Goal: Task Accomplishment & Management: Complete application form

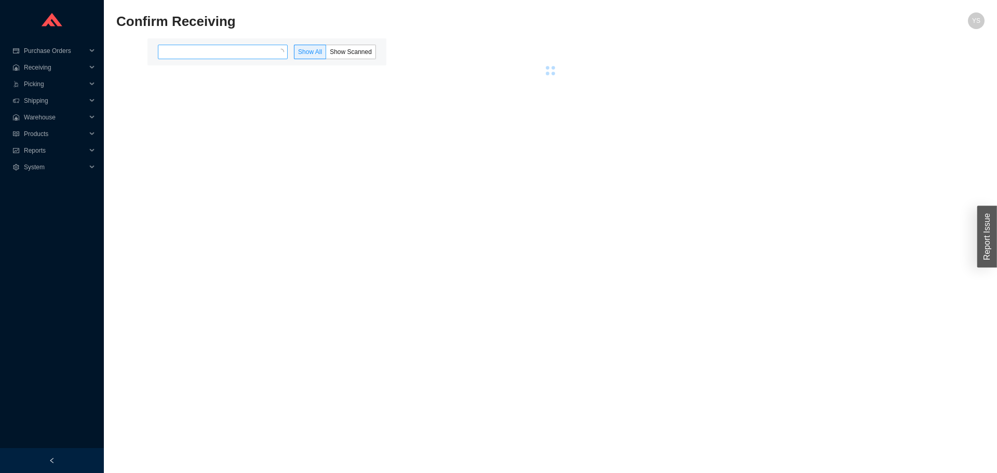
click at [169, 47] on div at bounding box center [223, 52] width 130 height 15
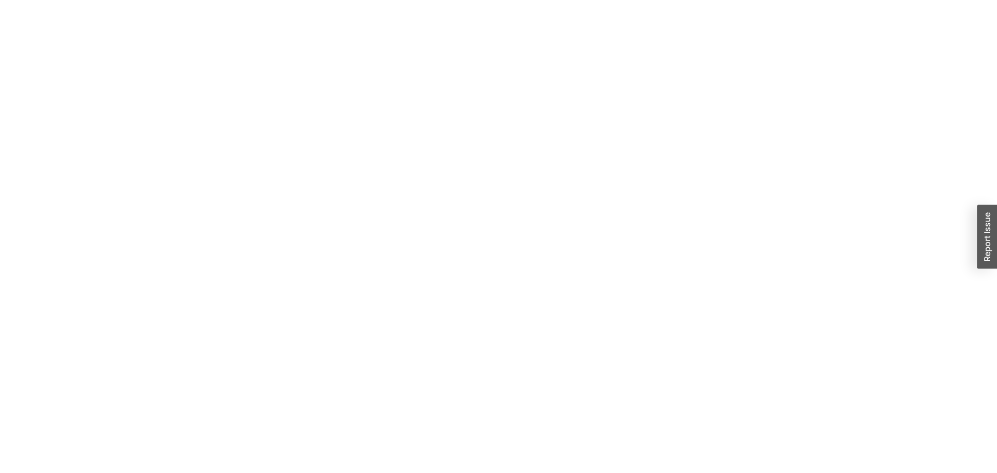
click at [179, 85] on section at bounding box center [498, 236] width 997 height 473
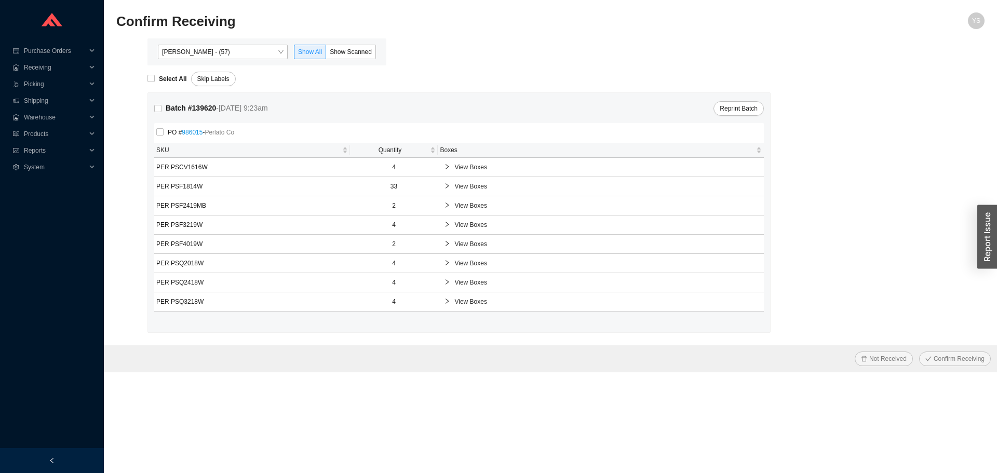
click at [195, 56] on span "[PERSON_NAME] - (57)" at bounding box center [222, 51] width 121 height 13
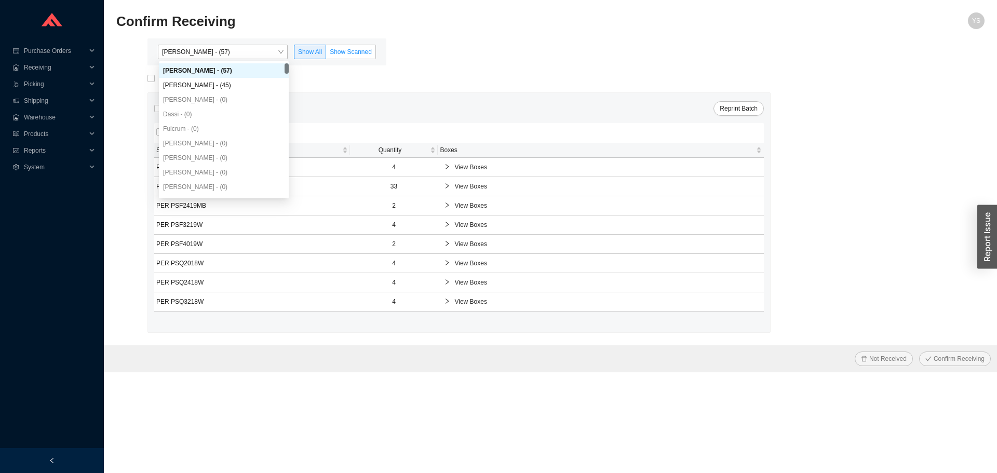
click at [352, 48] on span "Show Scanned" at bounding box center [351, 51] width 42 height 7
click at [326, 54] on input "Show Scanned" at bounding box center [326, 54] width 0 height 0
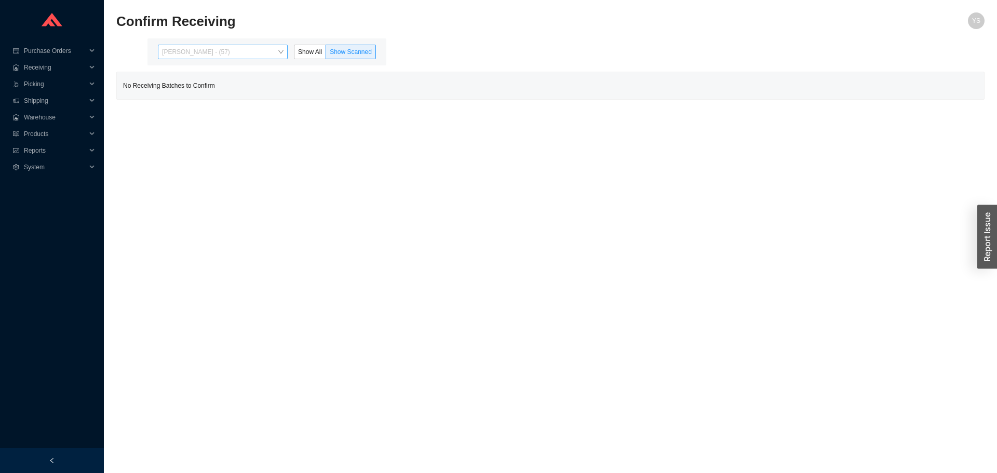
click at [208, 53] on span "Yossi Siff - (57)" at bounding box center [222, 51] width 121 height 13
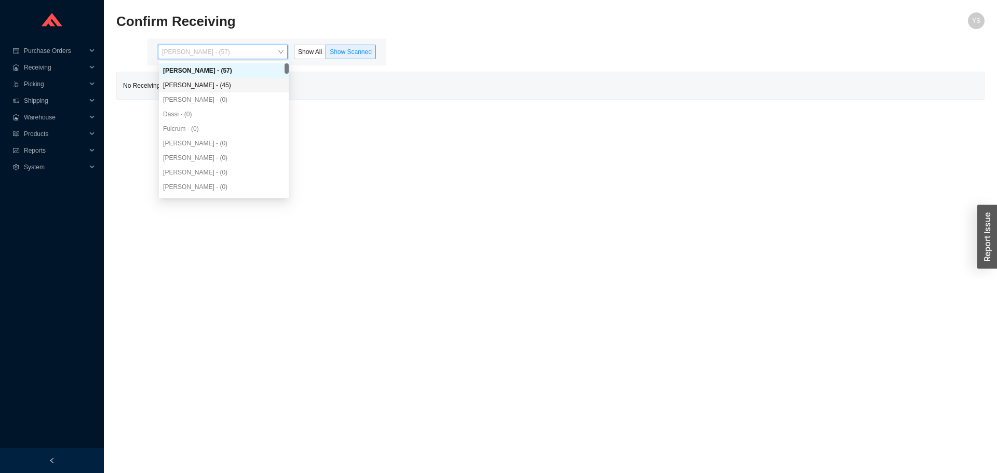
click at [202, 86] on div "Angel Negron - (45)" at bounding box center [223, 84] width 121 height 9
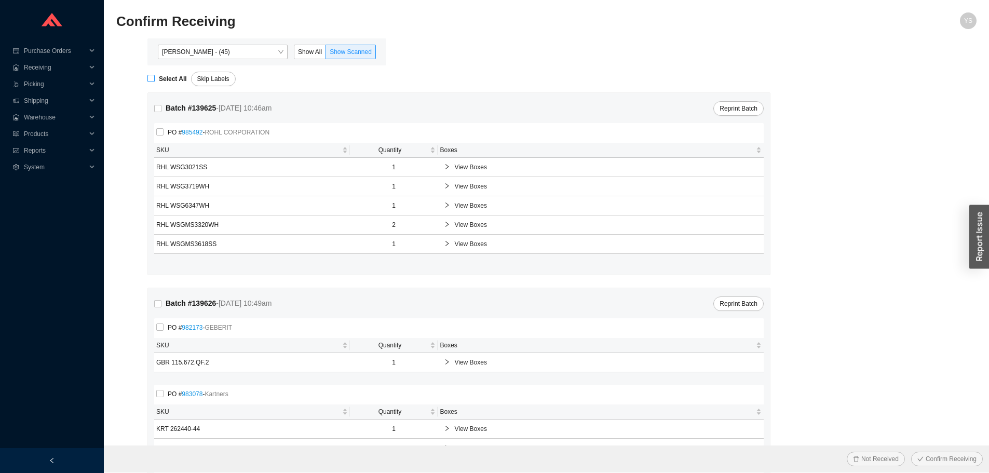
click at [173, 76] on strong "Select All" at bounding box center [173, 78] width 28 height 7
click at [155, 76] on input "Select All" at bounding box center [150, 78] width 7 height 7
checkbox input "true"
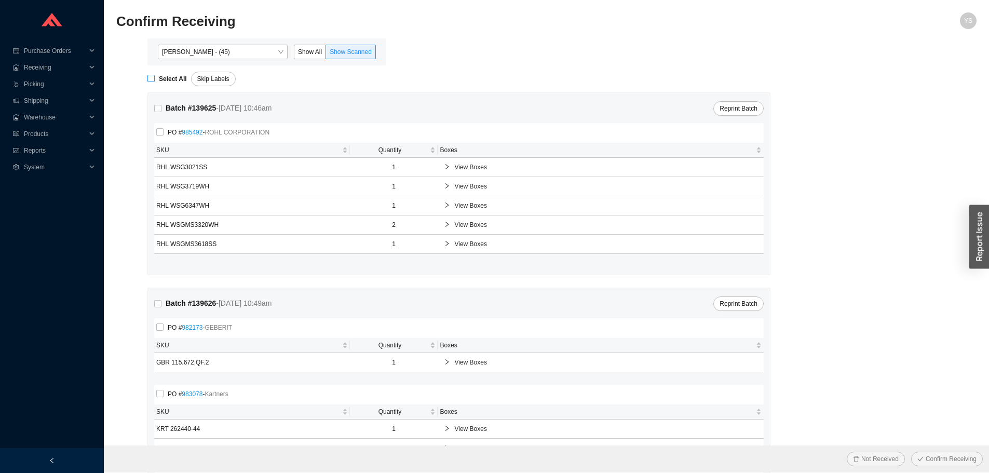
checkbox input "true"
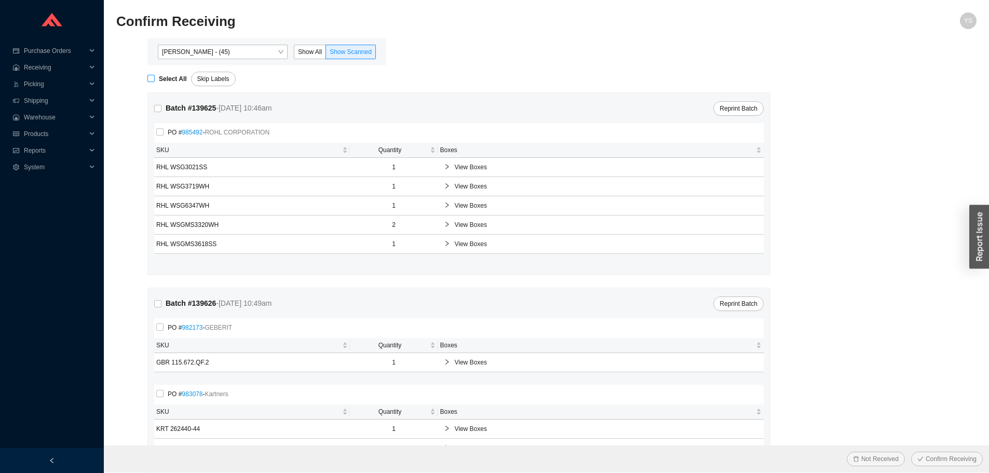
checkbox input "true"
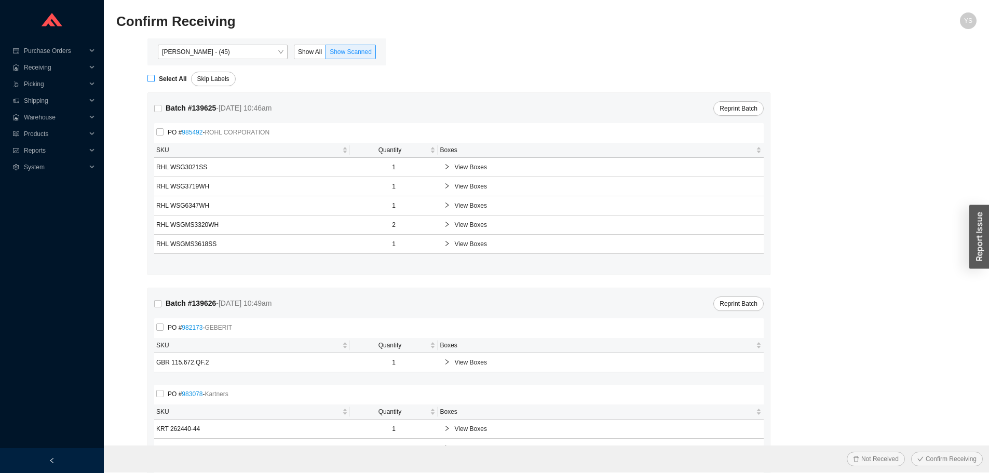
checkbox input "true"
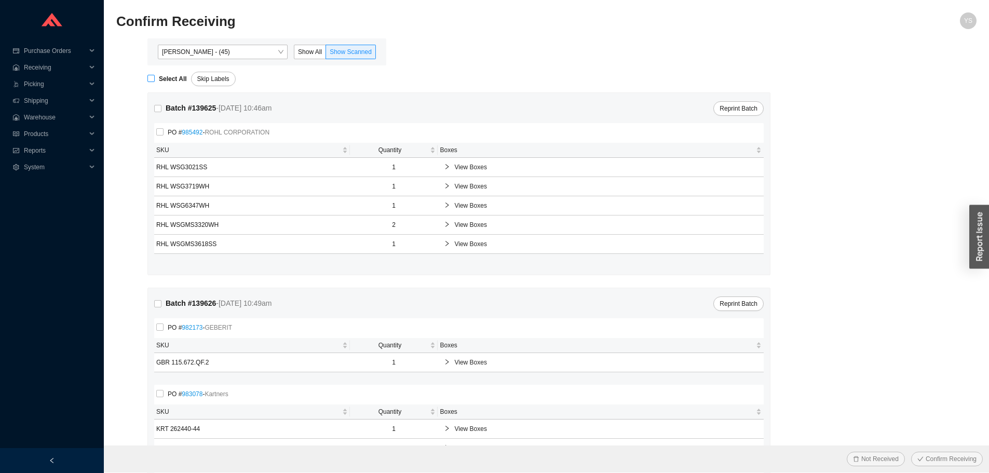
checkbox input "true"
click at [943, 456] on span "Confirm Receiving" at bounding box center [950, 459] width 51 height 10
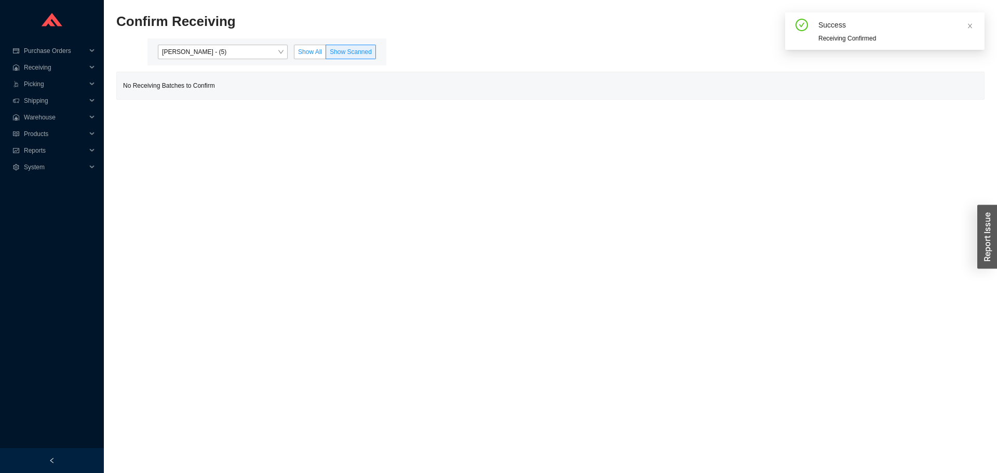
click at [304, 48] on span "Show All" at bounding box center [310, 51] width 24 height 7
click at [294, 54] on input "Show All" at bounding box center [294, 54] width 0 height 0
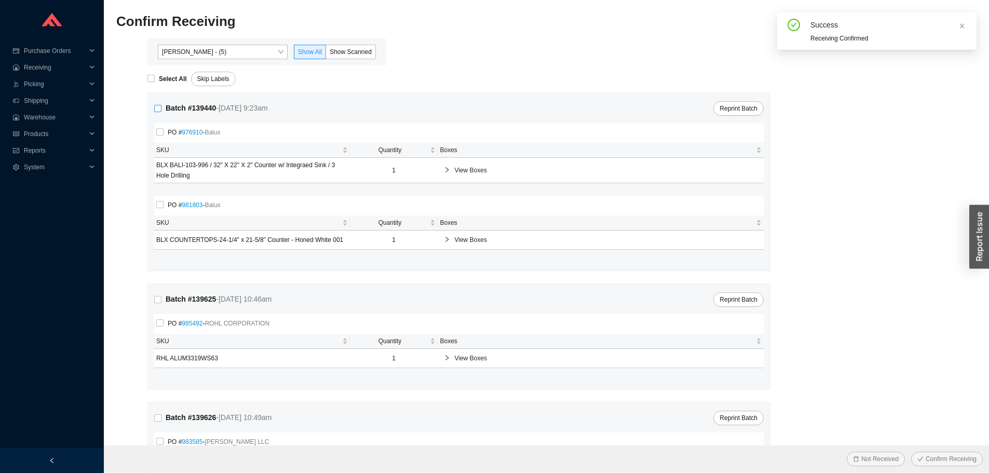
click at [160, 109] on input "Batch # 139440 - 8/18/25 9:23am" at bounding box center [157, 108] width 7 height 7
checkbox input "true"
click at [974, 454] on span "Confirm Receiving" at bounding box center [950, 459] width 51 height 10
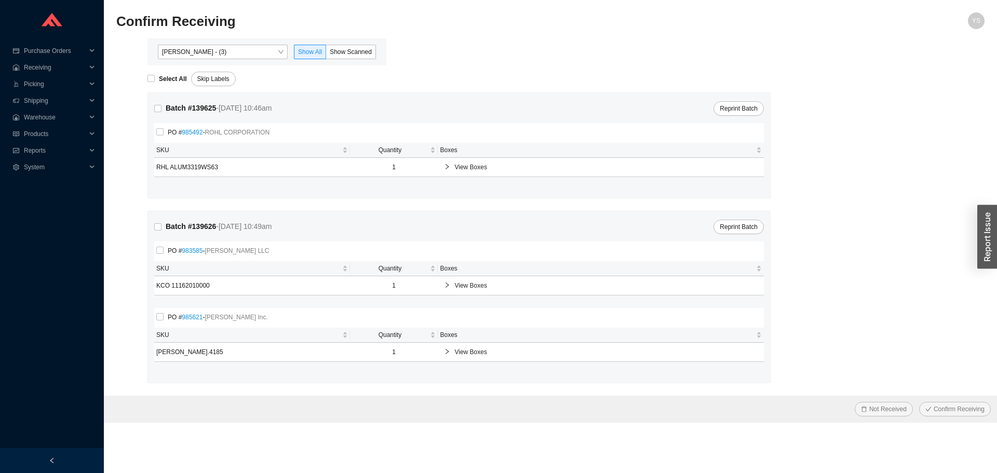
click at [485, 345] on div "View Boxes" at bounding box center [601, 352] width 322 height 19
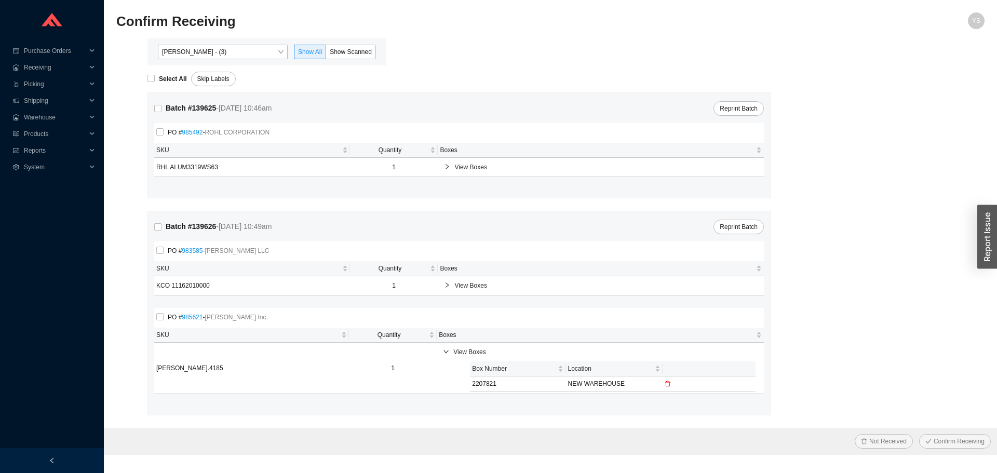
click at [667, 381] on icon "delete" at bounding box center [667, 383] width 5 height 6
click at [662, 353] on button "Yes" at bounding box center [657, 358] width 19 height 11
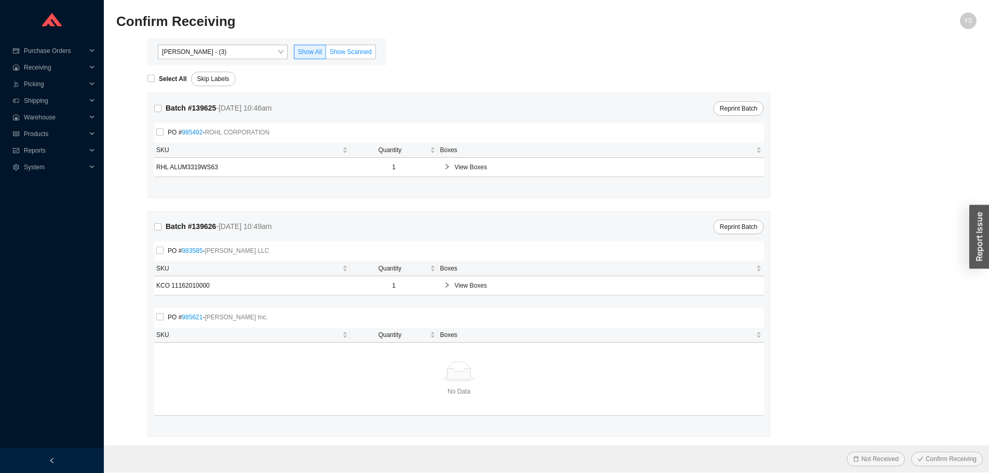
click at [338, 53] on span "Show Scanned" at bounding box center [351, 51] width 42 height 7
click at [326, 54] on input "Show Scanned" at bounding box center [326, 54] width 0 height 0
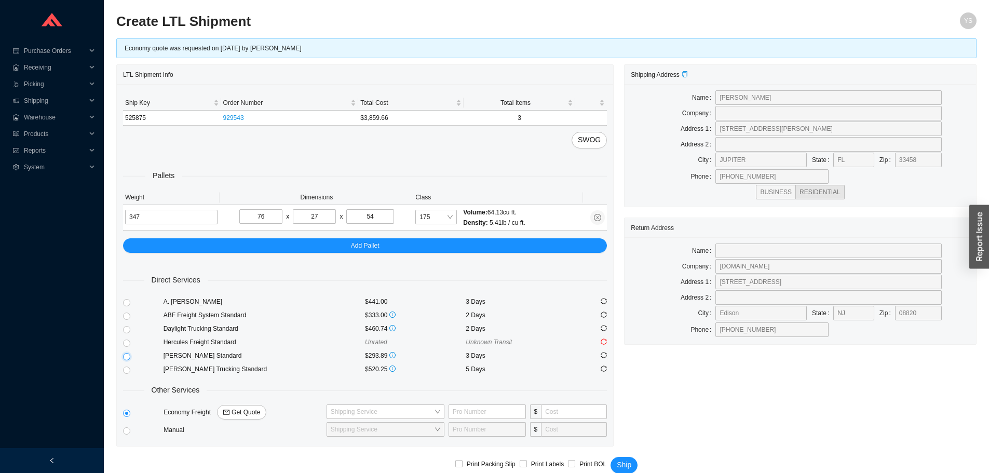
click at [127, 353] on input "radio" at bounding box center [126, 356] width 7 height 7
radio input "true"
checkbox input "true"
click at [622, 459] on span "Ship" at bounding box center [624, 465] width 15 height 12
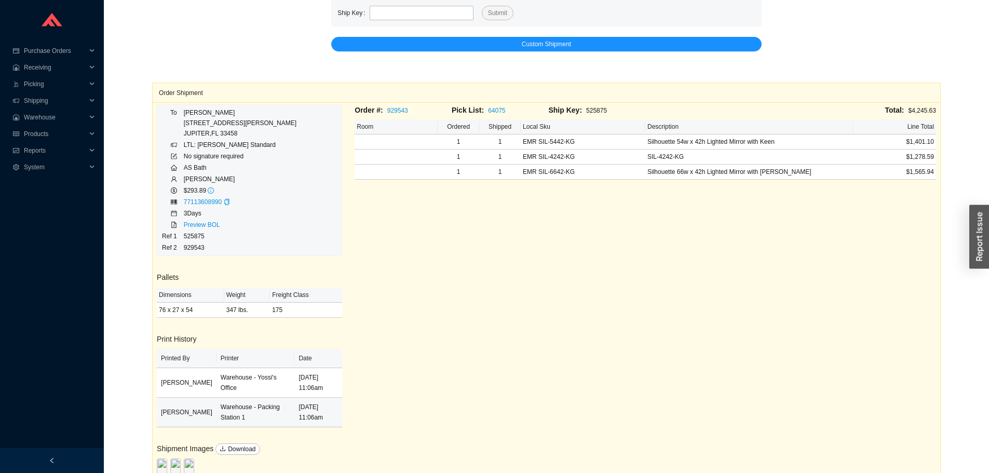
scroll to position [72, 0]
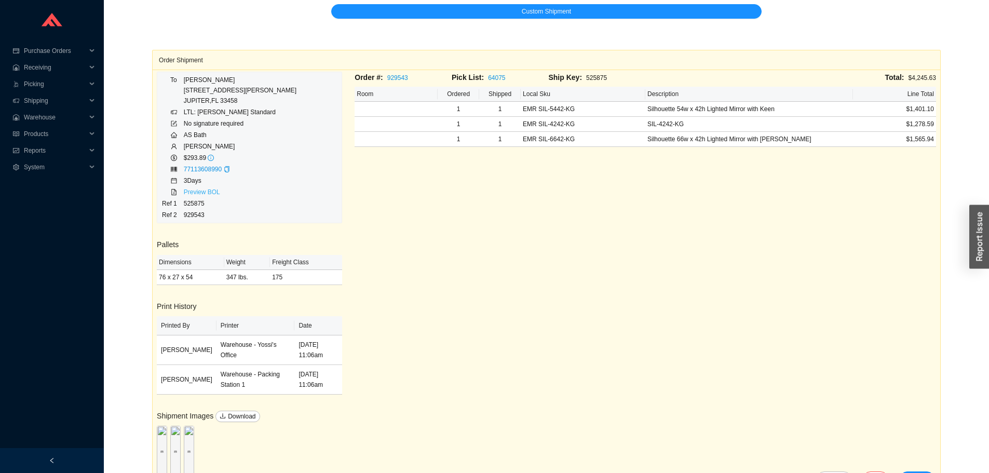
click at [209, 193] on link "Preview BOL" at bounding box center [202, 191] width 36 height 7
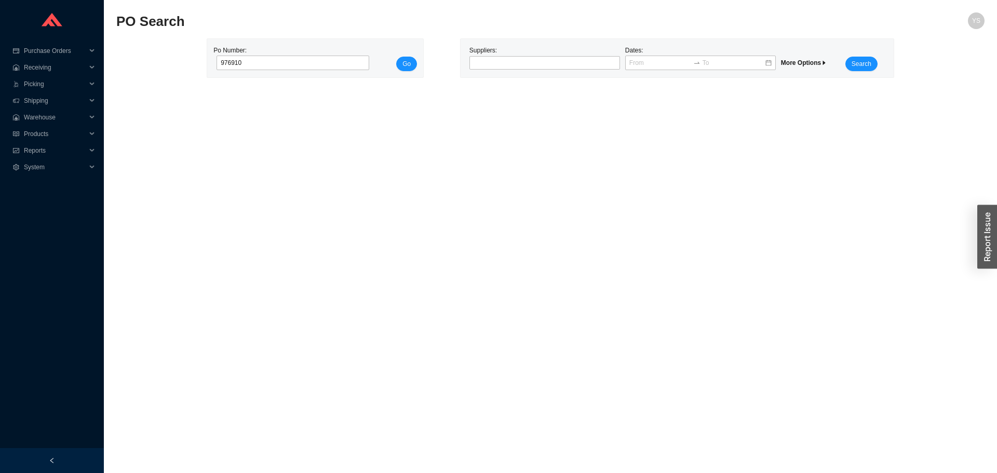
type input "976910"
drag, startPoint x: 400, startPoint y: 56, endPoint x: 402, endPoint y: 61, distance: 5.8
click at [401, 59] on div "Po Number: 976910 Go" at bounding box center [314, 58] width 203 height 26
click at [402, 62] on span "Go" at bounding box center [406, 64] width 8 height 10
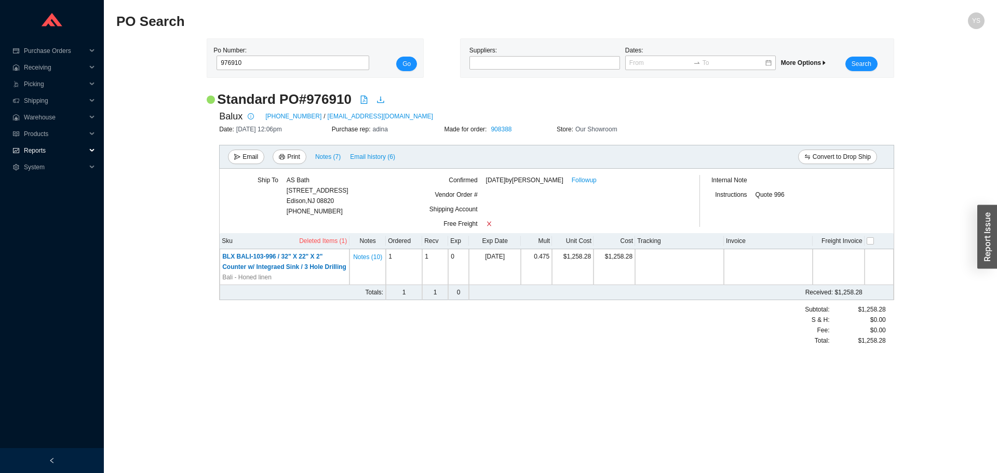
click at [26, 152] on span "Reports" at bounding box center [55, 150] width 62 height 17
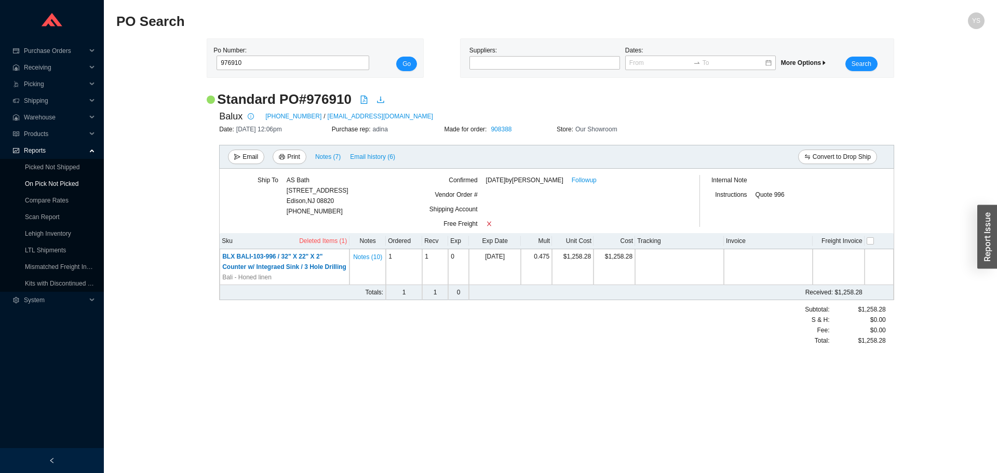
click at [33, 181] on link "On Pick Not Picked" at bounding box center [51, 183] width 53 height 7
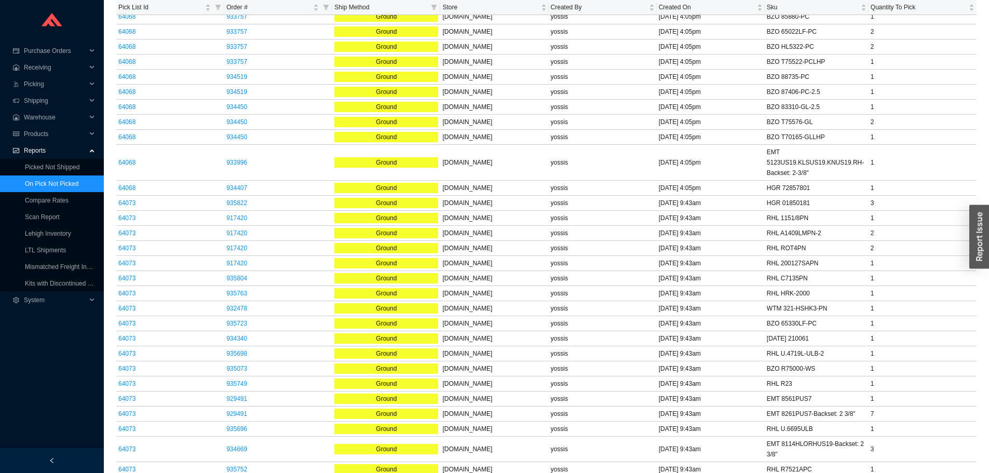
scroll to position [2180, 0]
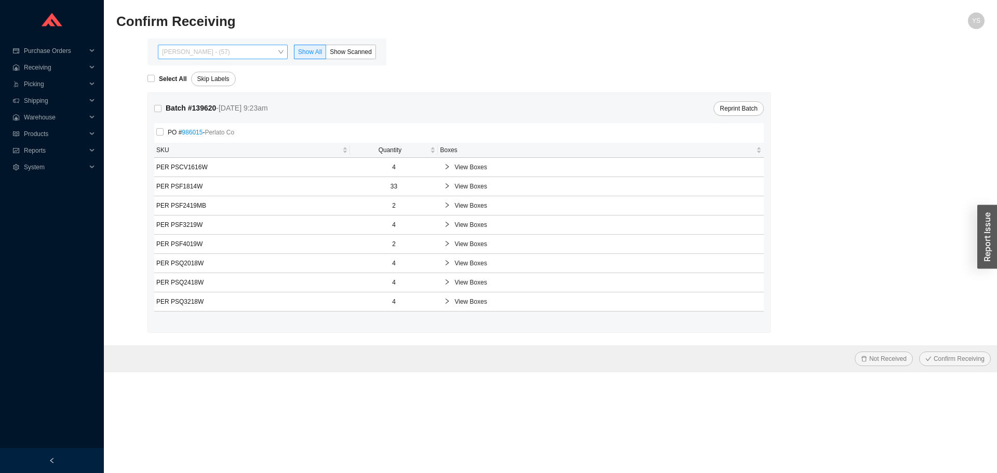
click at [193, 49] on span "Yossi Siff - (57)" at bounding box center [222, 51] width 121 height 13
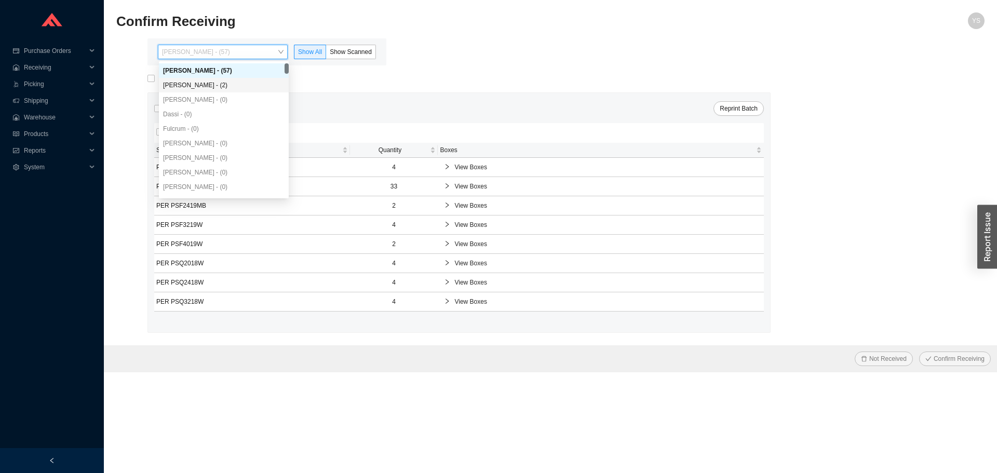
click at [204, 82] on div "Angel Negron - (2)" at bounding box center [223, 84] width 121 height 9
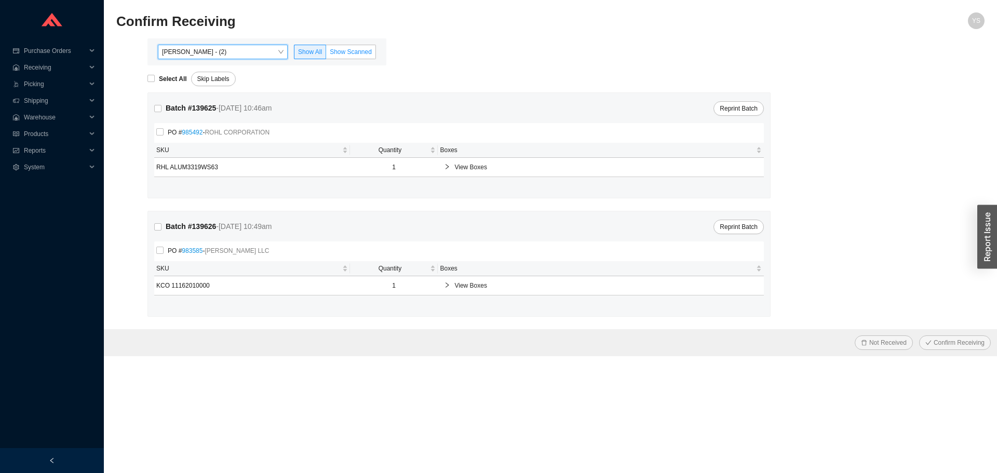
click at [347, 49] on span "Show Scanned" at bounding box center [351, 51] width 42 height 7
click at [326, 54] on input "Show Scanned" at bounding box center [326, 54] width 0 height 0
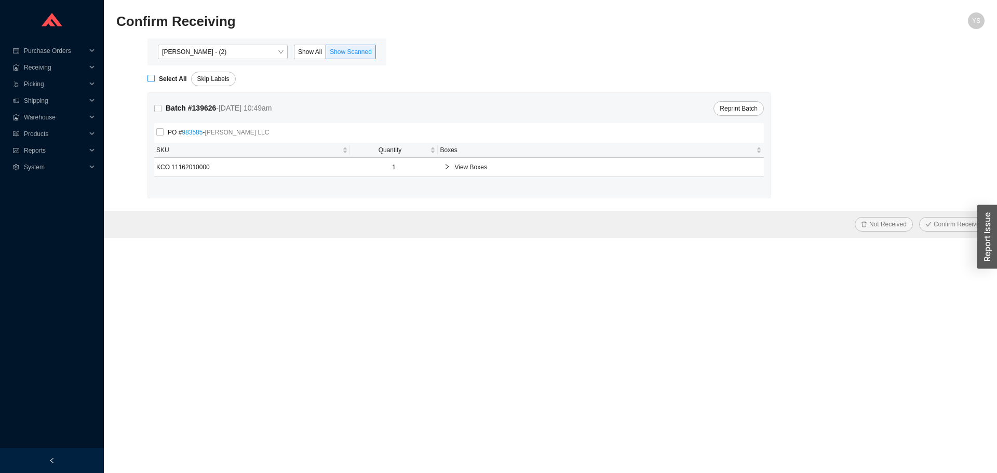
click at [163, 79] on strong "Select All" at bounding box center [173, 78] width 28 height 7
click at [155, 79] on input "Select All" at bounding box center [150, 78] width 7 height 7
checkbox input "true"
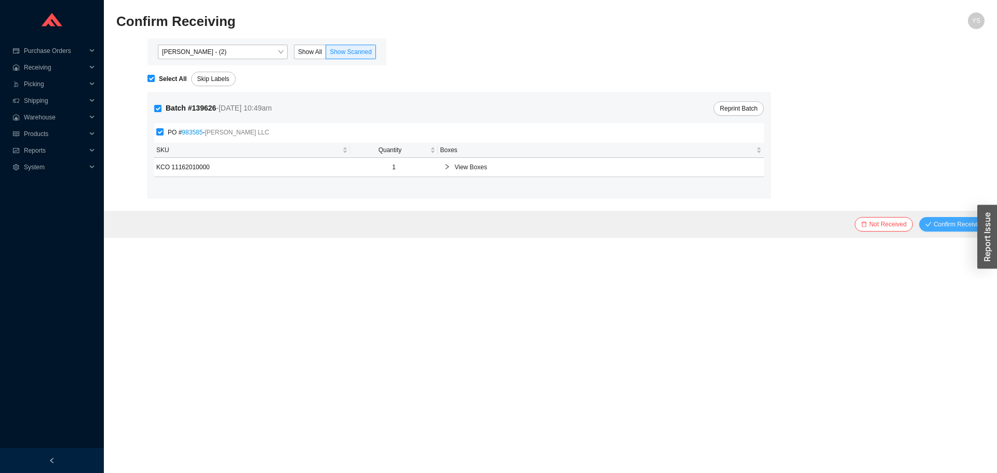
click at [947, 224] on span "Confirm Receiving" at bounding box center [958, 224] width 51 height 10
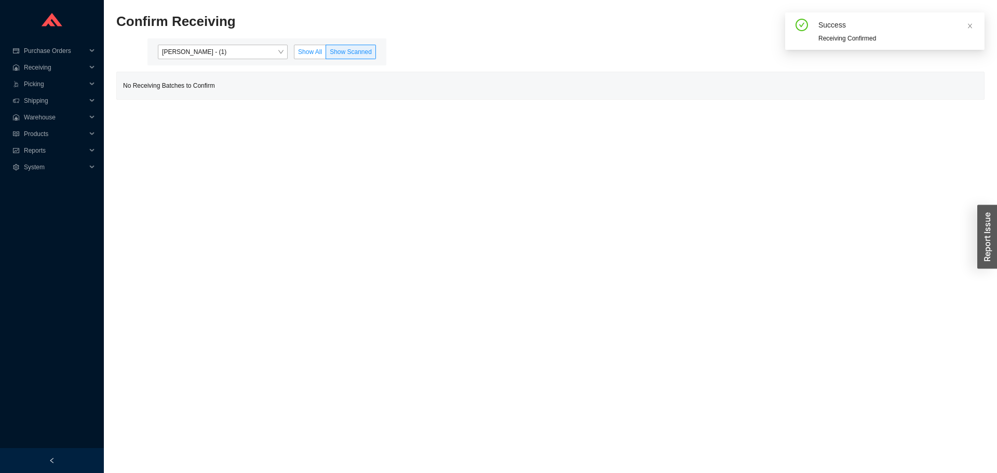
click at [308, 47] on label "Show All" at bounding box center [310, 52] width 32 height 15
click at [294, 54] on input "Show All" at bounding box center [294, 54] width 0 height 0
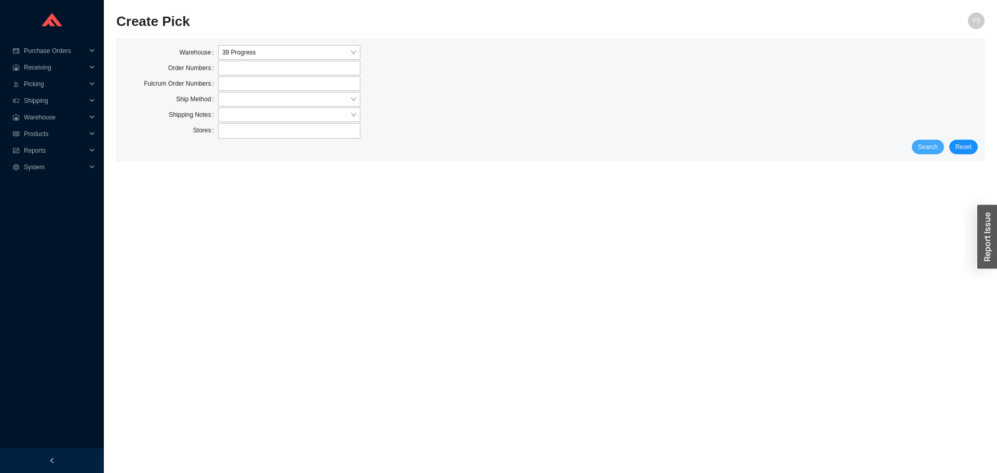
click at [920, 152] on span "Search" at bounding box center [928, 147] width 20 height 10
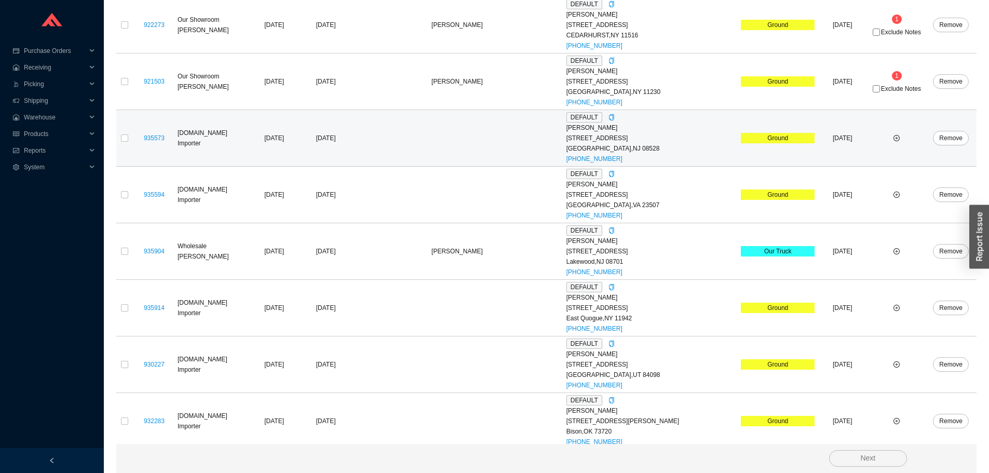
scroll to position [830, 0]
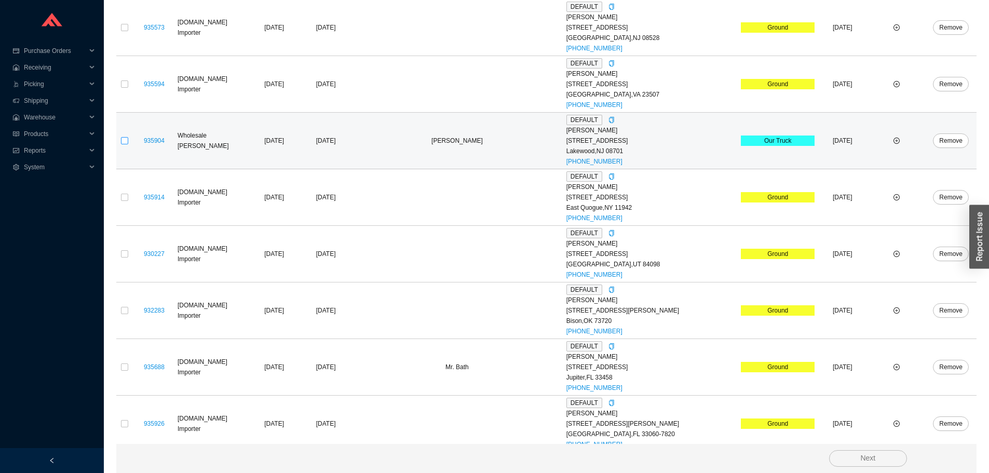
click at [127, 141] on input "checkbox" at bounding box center [124, 140] width 7 height 7
checkbox input "true"
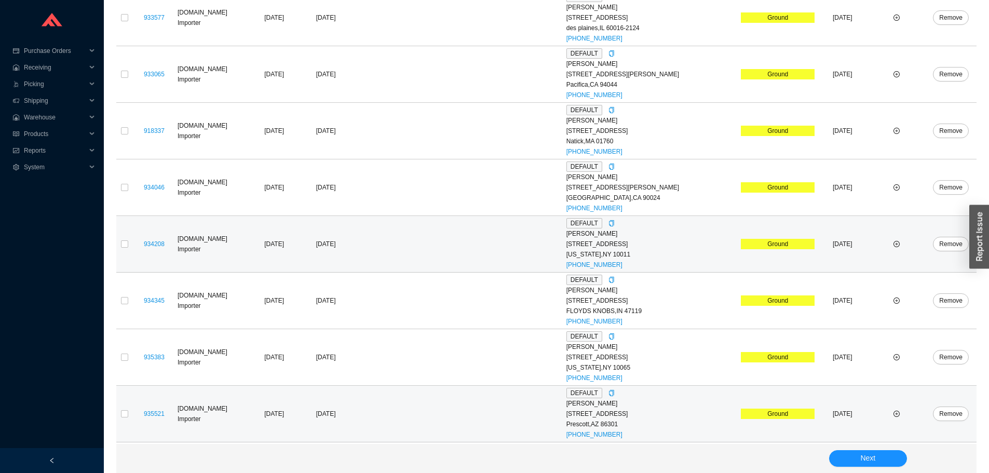
scroll to position [1687, 0]
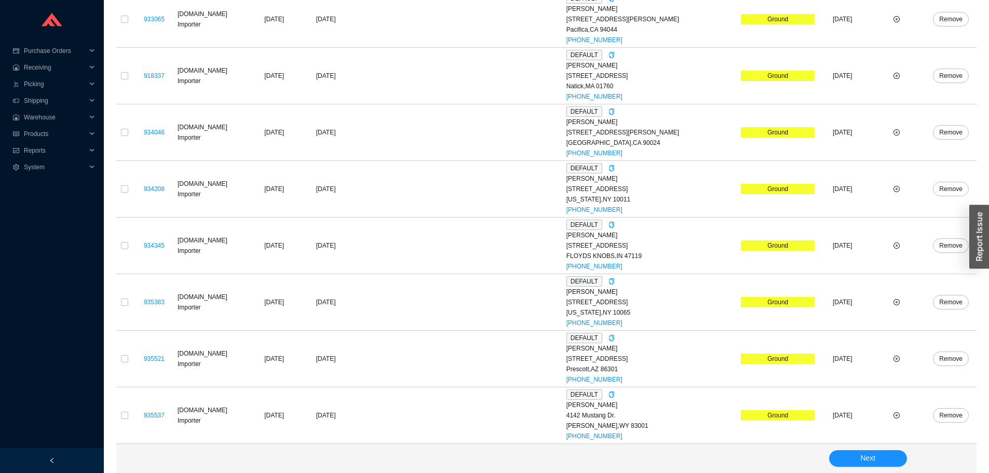
click at [899, 469] on div "Next" at bounding box center [546, 458] width 860 height 29
click at [892, 461] on button "Next" at bounding box center [868, 458] width 78 height 17
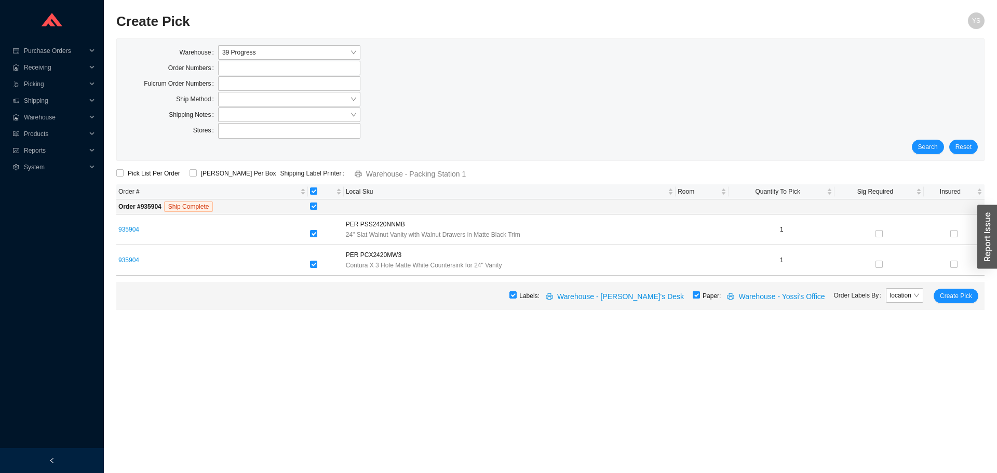
click at [700, 294] on input "checkbox" at bounding box center [695, 294] width 7 height 7
checkbox input "false"
click at [962, 294] on span "Create Pick" at bounding box center [955, 296] width 32 height 10
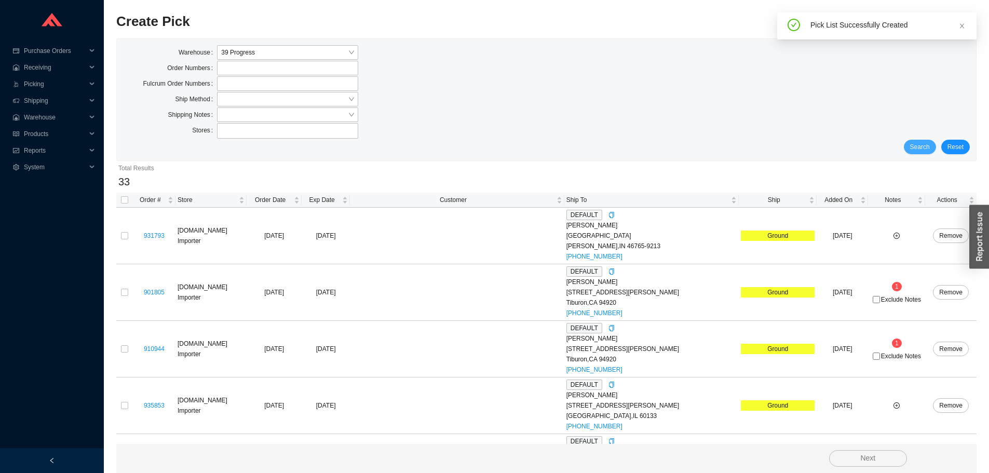
click at [933, 148] on button "Search" at bounding box center [920, 147] width 32 height 15
click at [880, 203] on span "Notes" at bounding box center [892, 200] width 45 height 10
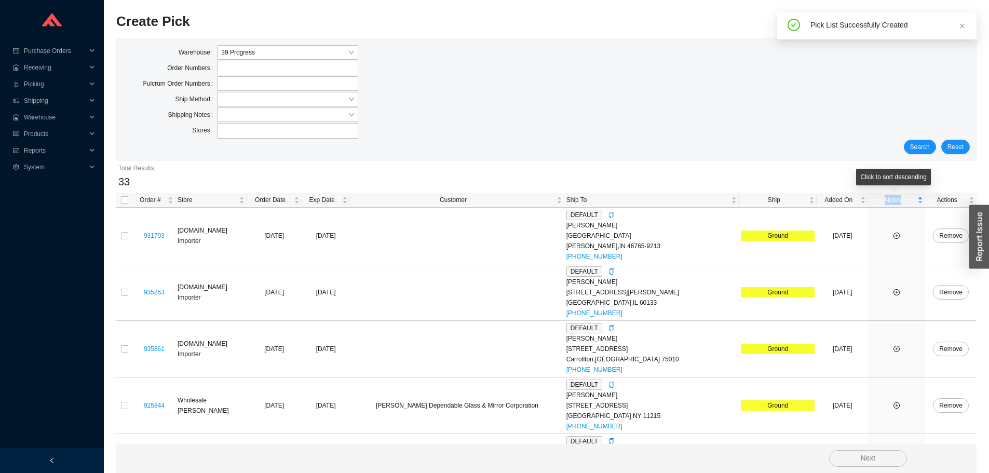
click at [880, 203] on span "Notes" at bounding box center [892, 200] width 45 height 10
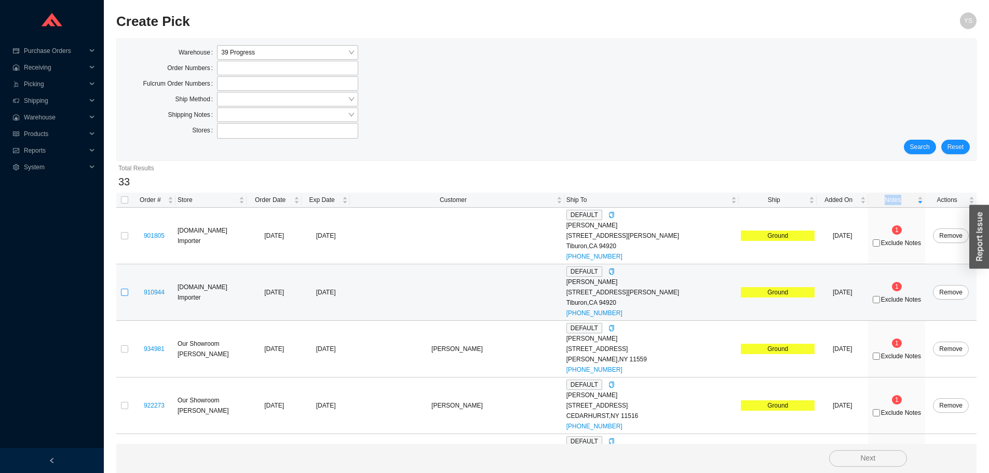
click at [126, 289] on input "checkbox" at bounding box center [124, 292] width 7 height 7
checkbox input "true"
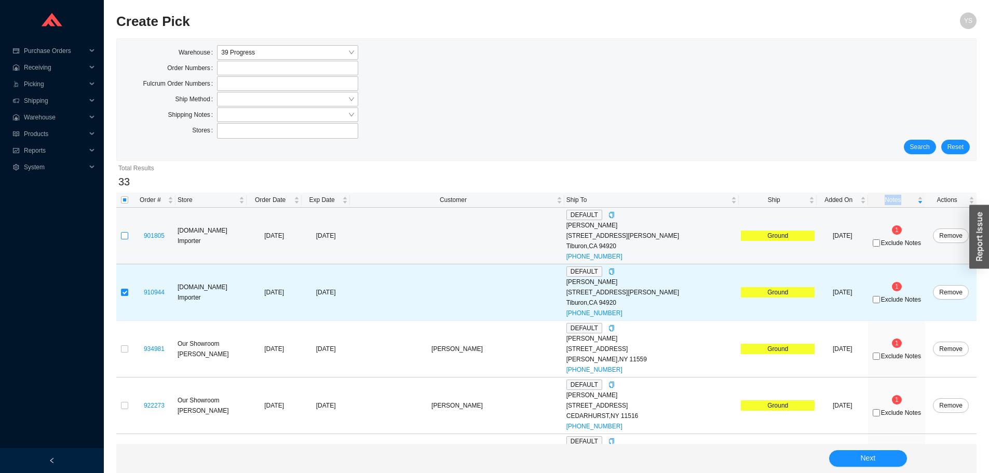
click at [124, 233] on input "checkbox" at bounding box center [124, 235] width 7 height 7
checkbox input "true"
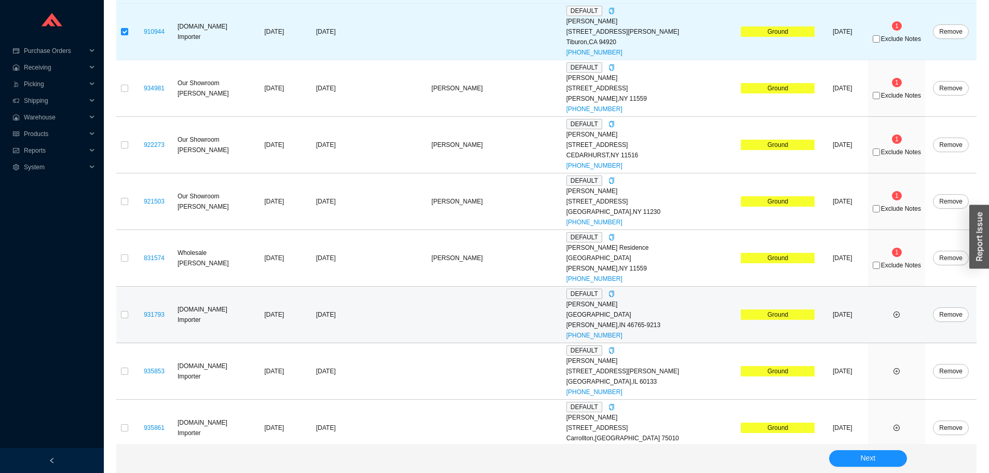
scroll to position [260, 0]
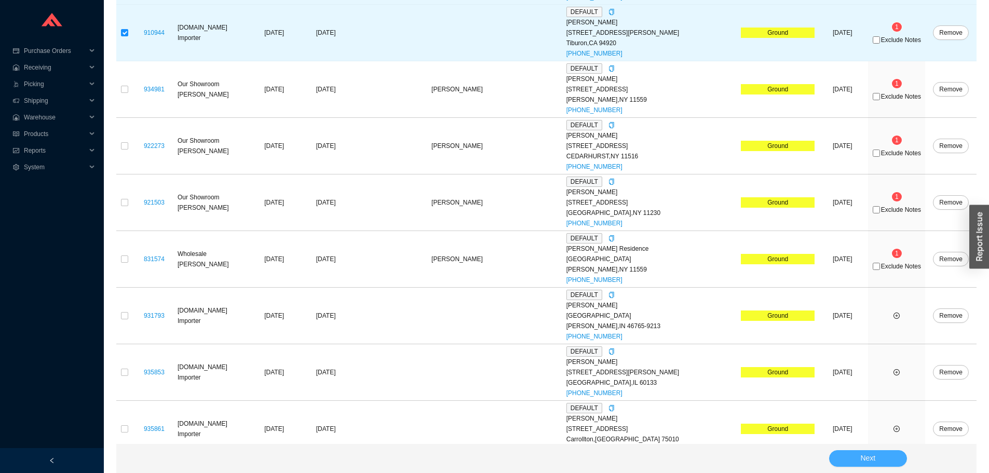
click at [877, 456] on button "Next" at bounding box center [868, 458] width 78 height 17
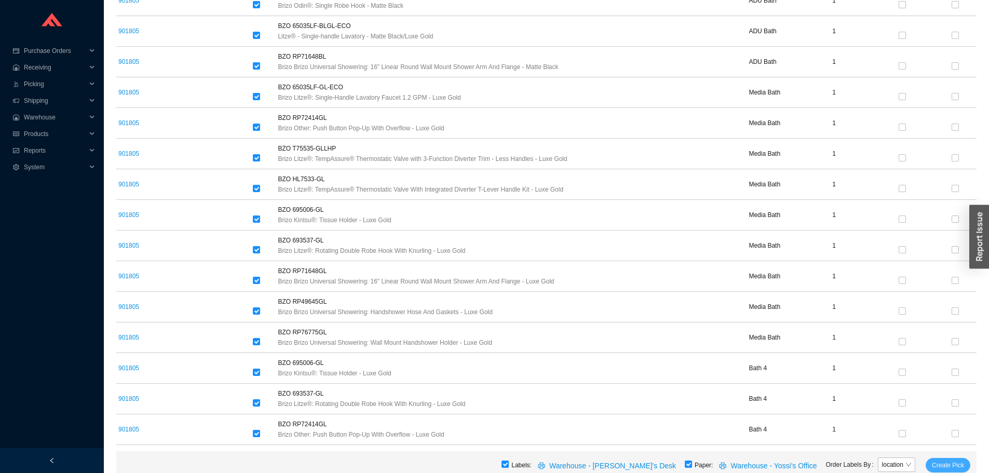
click at [935, 461] on span "Create Pick" at bounding box center [948, 465] width 32 height 10
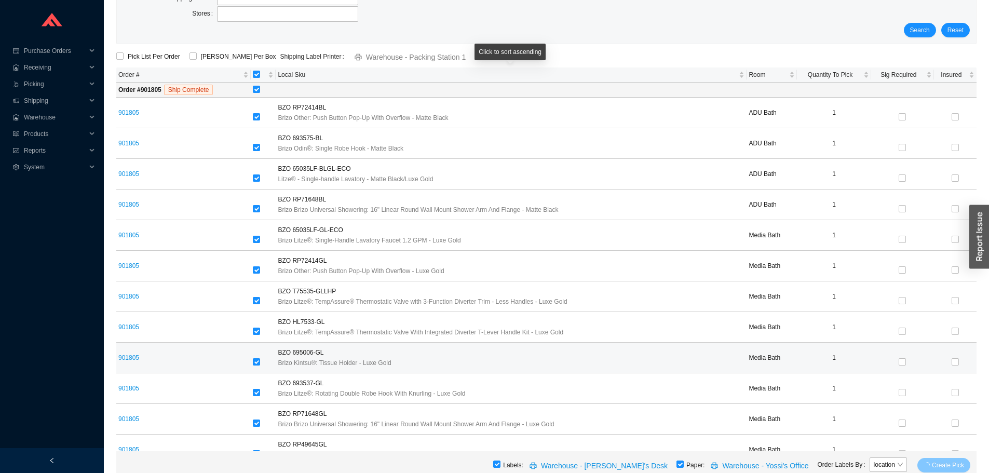
scroll to position [363, 0]
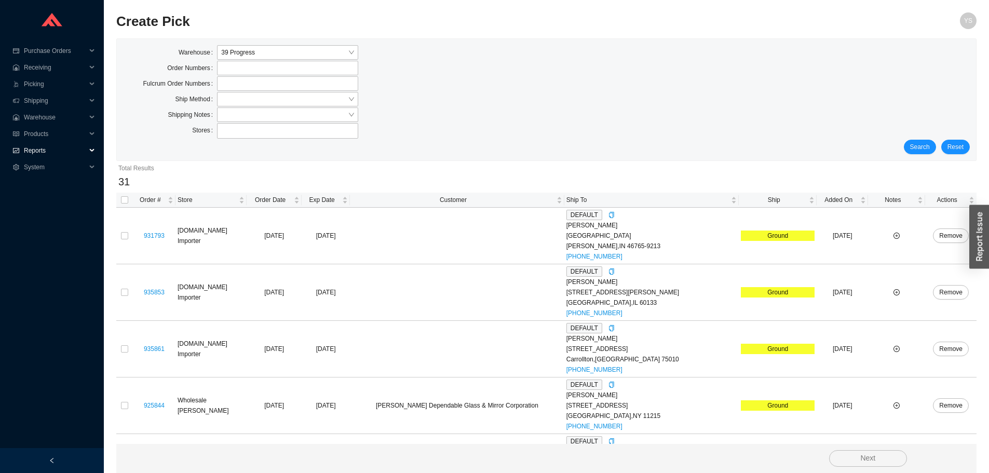
click at [35, 156] on span "Reports" at bounding box center [55, 150] width 62 height 17
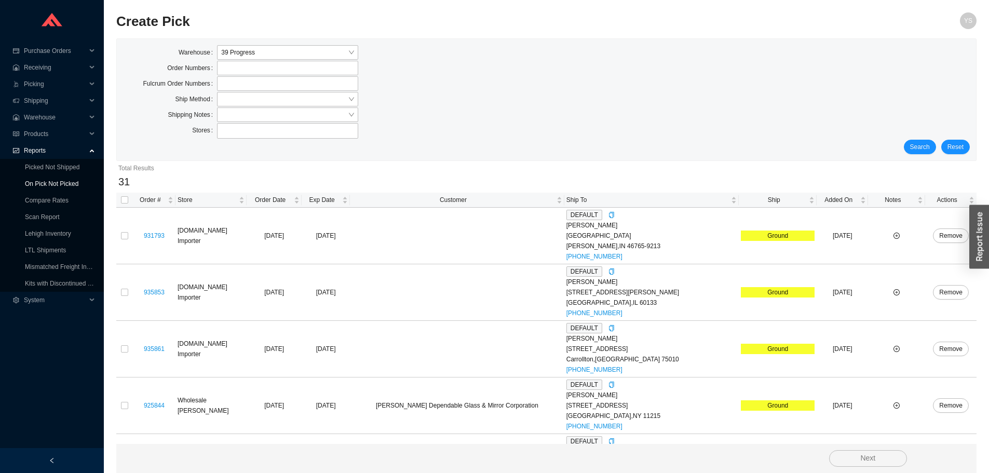
click at [49, 180] on link "On Pick Not Picked" at bounding box center [51, 183] width 53 height 7
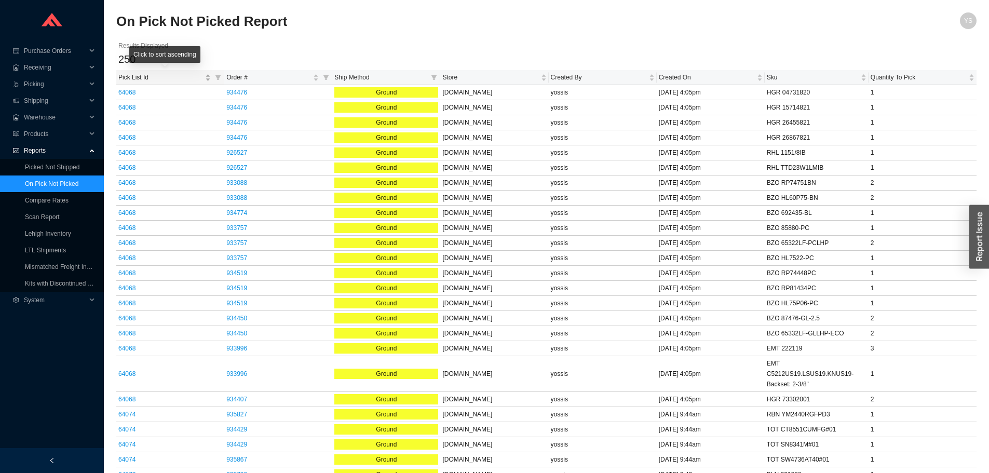
click at [137, 77] on span "Pick List Id" at bounding box center [160, 77] width 85 height 10
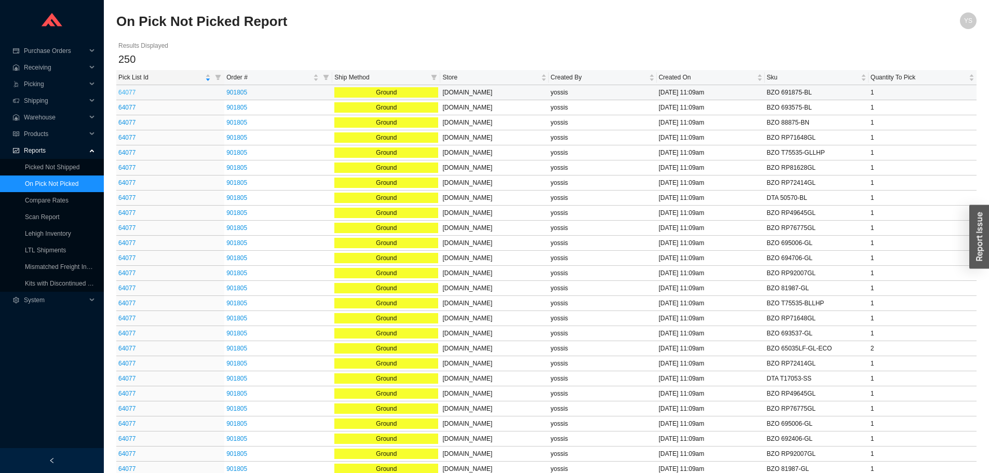
click at [131, 89] on link "64077" at bounding box center [126, 92] width 17 height 7
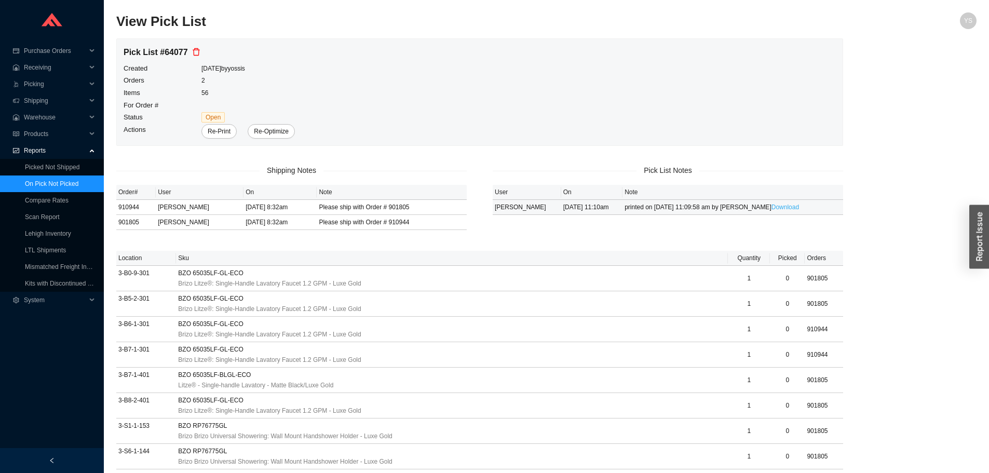
click at [771, 211] on link "Download" at bounding box center [785, 206] width 28 height 7
